Goal: Communication & Community: Share content

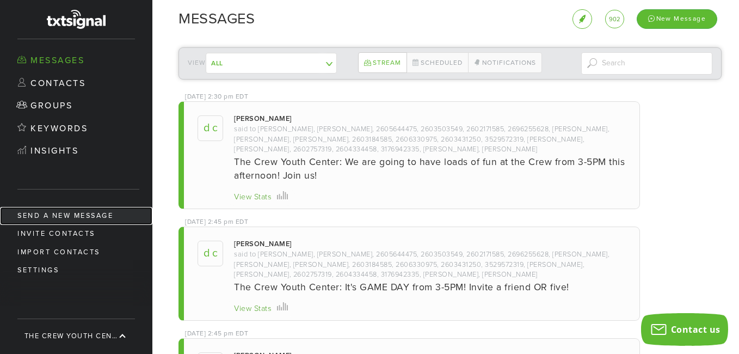
click at [65, 214] on link "Send a new message" at bounding box center [76, 216] width 152 height 18
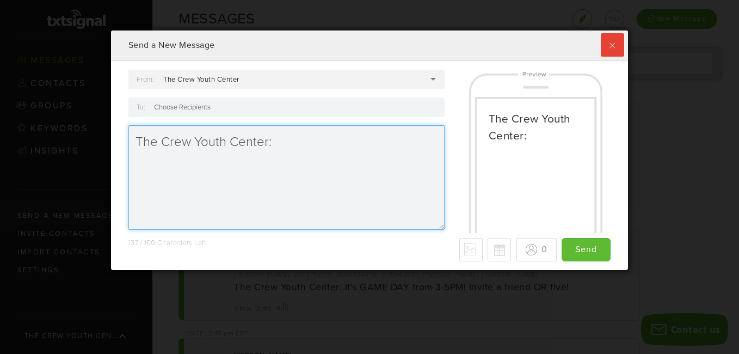
scroll to position [239, 511]
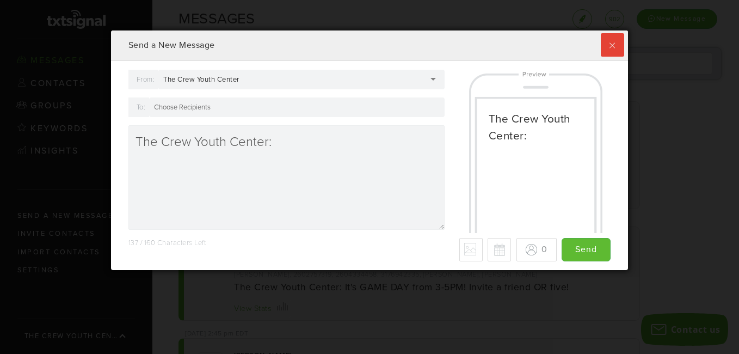
click at [221, 108] on div at bounding box center [296, 107] width 295 height 20
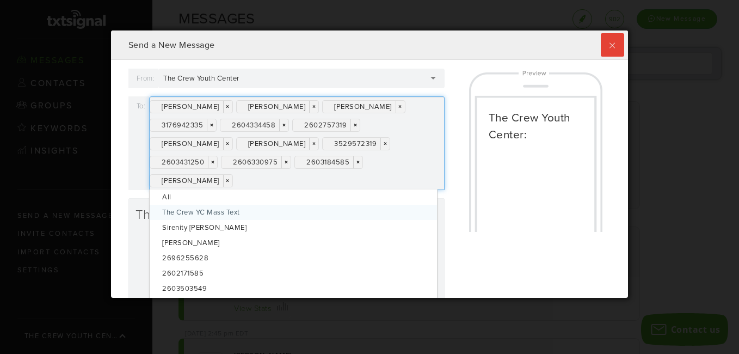
scroll to position [0, 0]
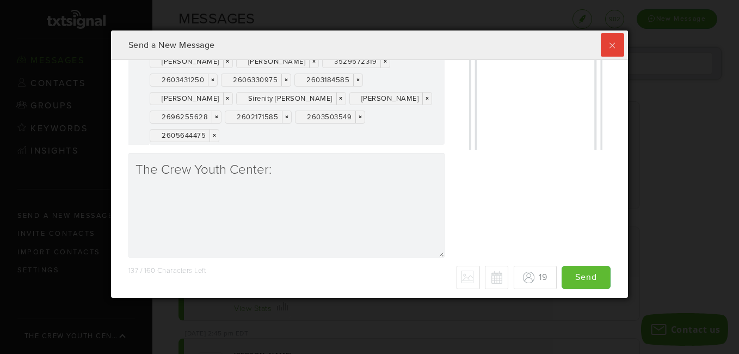
click at [256, 138] on div "[PERSON_NAME] × × [PERSON_NAME] × × [PERSON_NAME] × × 3176942335 × × 2604334458…" at bounding box center [296, 79] width 295 height 131
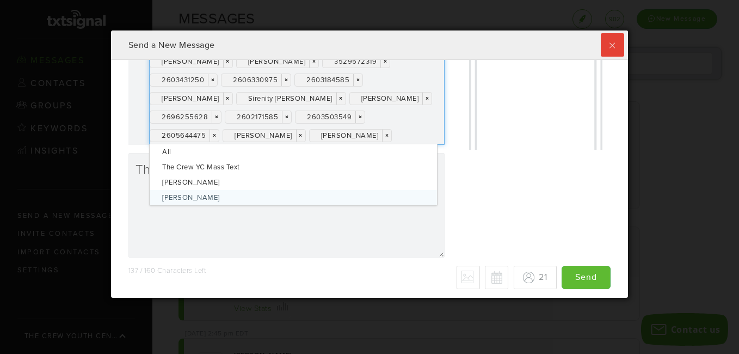
click at [453, 156] on div "From: The Crew Youth Center The Crew Youth Center The Crew Youth Center [PERSON…" at bounding box center [369, 125] width 499 height 279
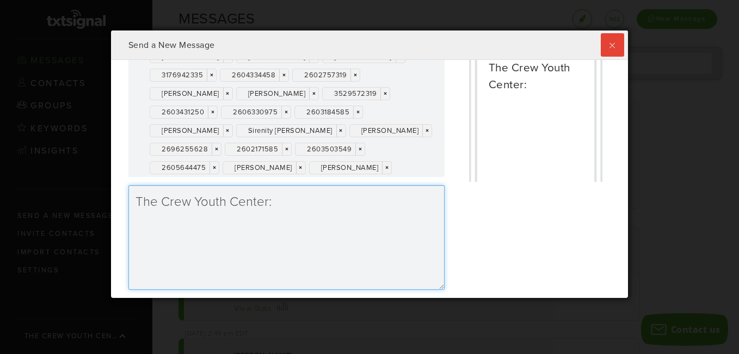
click at [320, 200] on textarea "The Crew Youth Center:" at bounding box center [286, 237] width 316 height 104
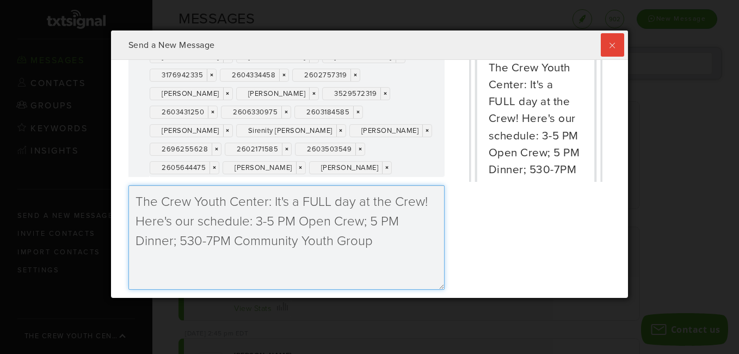
scroll to position [82, 0]
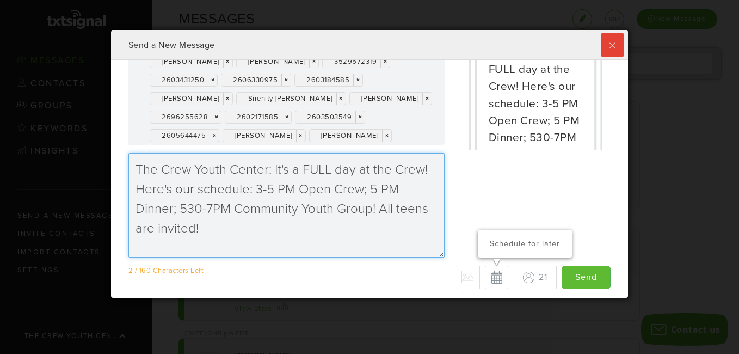
type textarea "The Crew Youth Center: It's a FULL day at the Crew! Here's our schedule: 3-5 PM…"
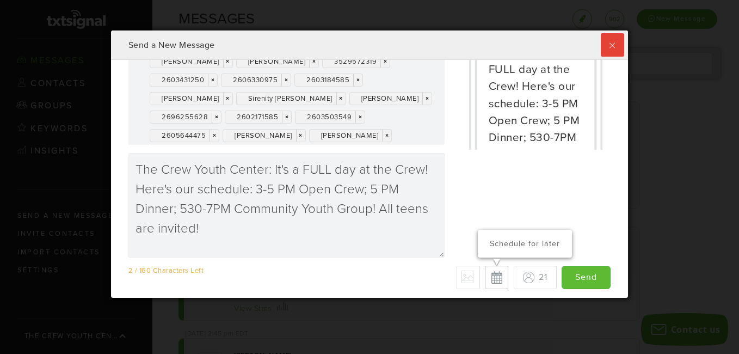
click at [486, 276] on button "Schedule for later" at bounding box center [496, 276] width 23 height 23
type input "Save"
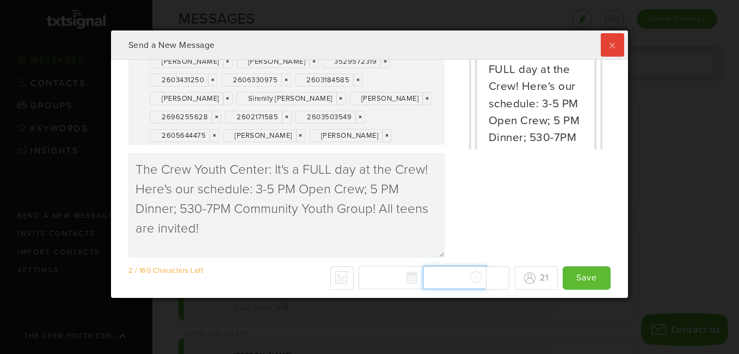
click at [463, 278] on div "[DATE] Su Mo Tu We Th Fr Sa 27 28 29 30 31 1 2 3 4 5 6 7 8 9 10 11 12 13 14 15 …" at bounding box center [433, 277] width 151 height 24
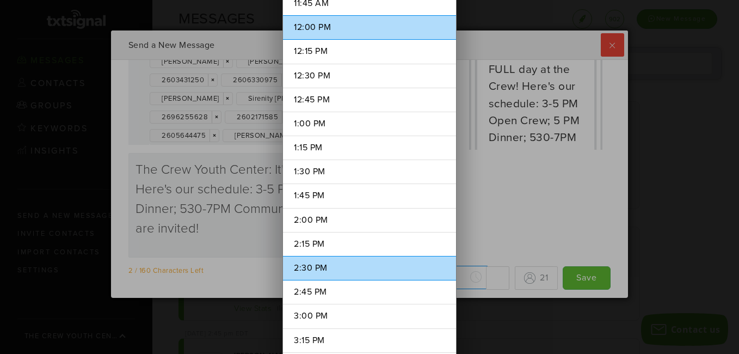
click at [314, 269] on li "2:30 PM" at bounding box center [369, 268] width 173 height 24
type input "2:30 PM"
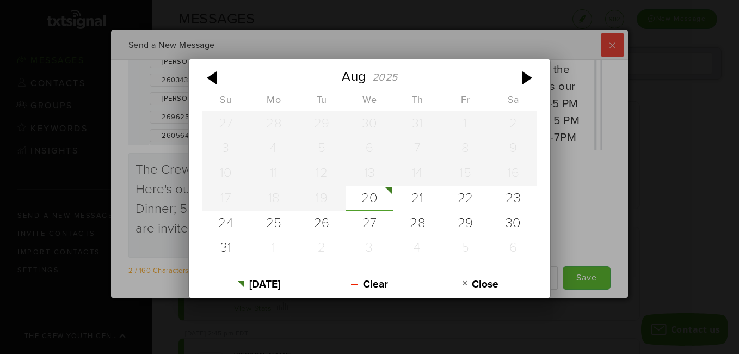
click at [400, 277] on div "[DATE] Su Mo Tu We Th Fr Sa 27 28 29 30 31 1 2 3 4 5 6 7 8 9 10 11 12 13 14 15 …" at bounding box center [433, 277] width 151 height 24
click at [375, 197] on div "20" at bounding box center [369, 197] width 48 height 25
type input "[DATE]"
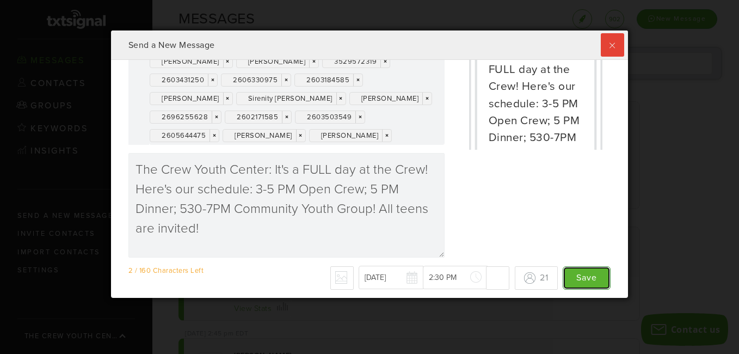
click at [574, 276] on input "Save" at bounding box center [586, 277] width 48 height 23
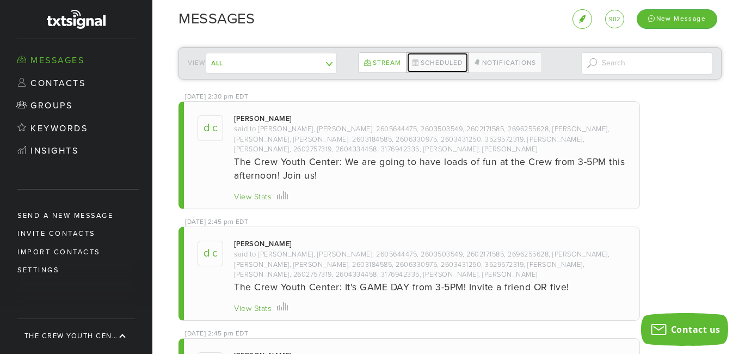
click at [434, 59] on link "Scheduled" at bounding box center [437, 62] width 62 height 21
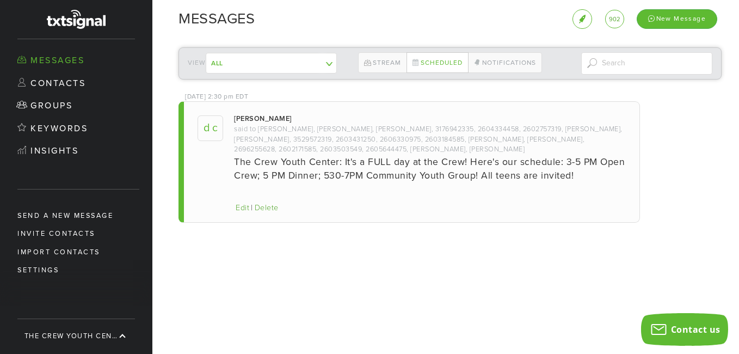
scroll to position [267, 511]
